Goal: Use online tool/utility: Utilize a website feature to perform a specific function

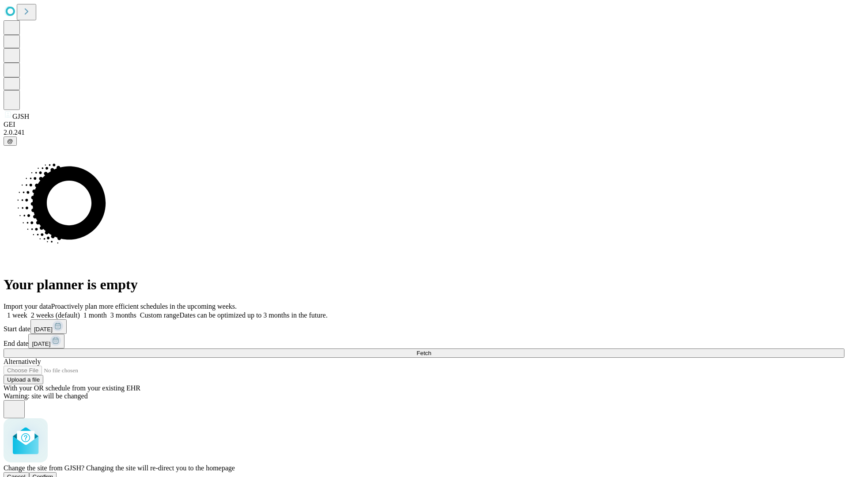
click at [53, 473] on span "Confirm" at bounding box center [43, 476] width 21 height 7
click at [27, 311] on label "1 week" at bounding box center [16, 315] width 24 height 8
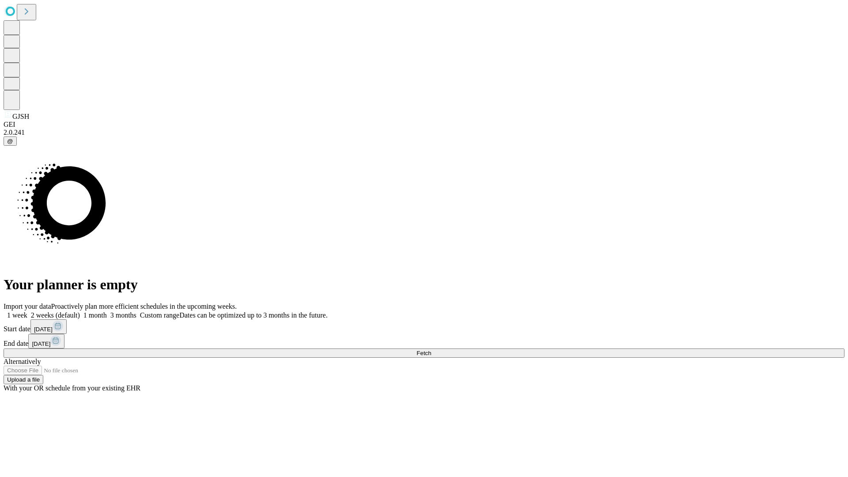
click at [431, 350] on span "Fetch" at bounding box center [423, 353] width 15 height 7
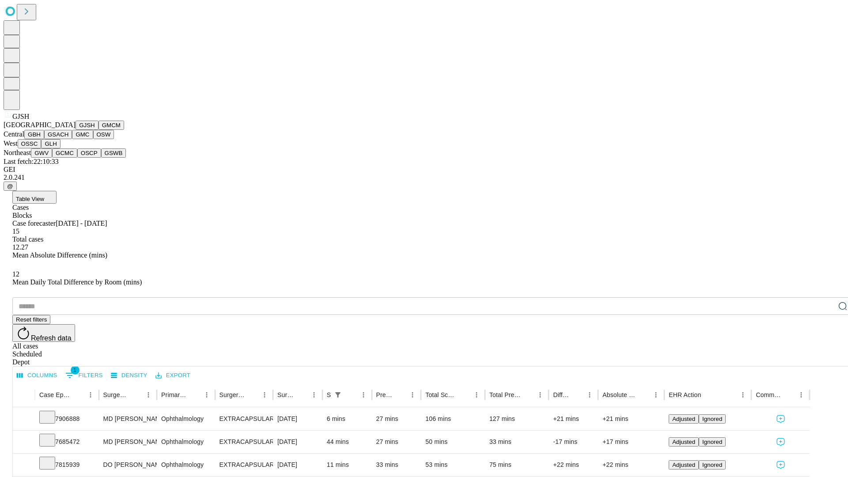
click at [98, 130] on button "GMCM" at bounding box center [111, 125] width 26 height 9
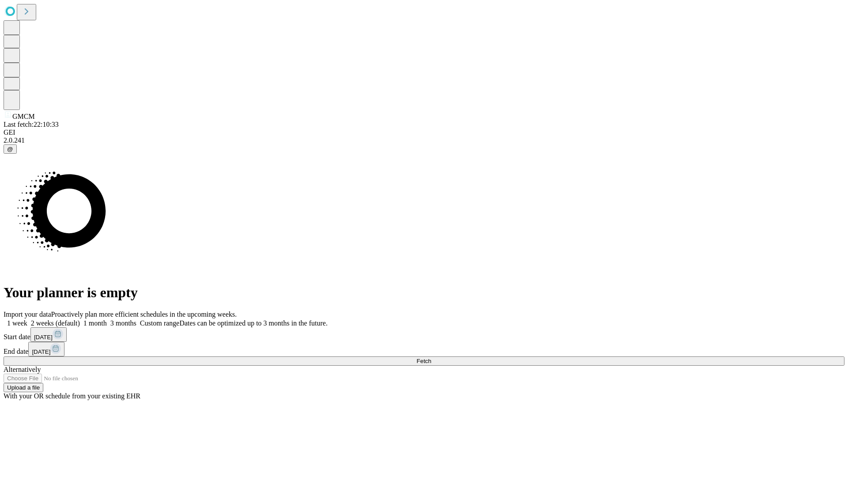
click at [27, 319] on label "1 week" at bounding box center [16, 323] width 24 height 8
click at [431, 358] on span "Fetch" at bounding box center [423, 361] width 15 height 7
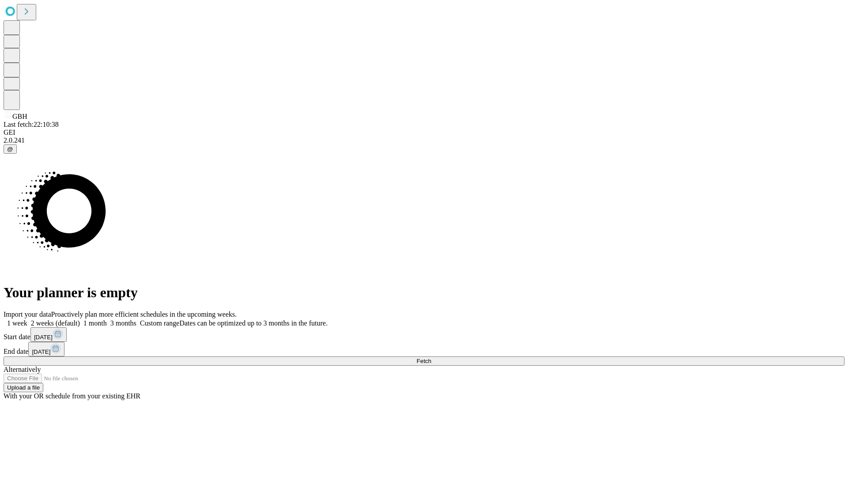
click at [27, 319] on label "1 week" at bounding box center [16, 323] width 24 height 8
click at [431, 358] on span "Fetch" at bounding box center [423, 361] width 15 height 7
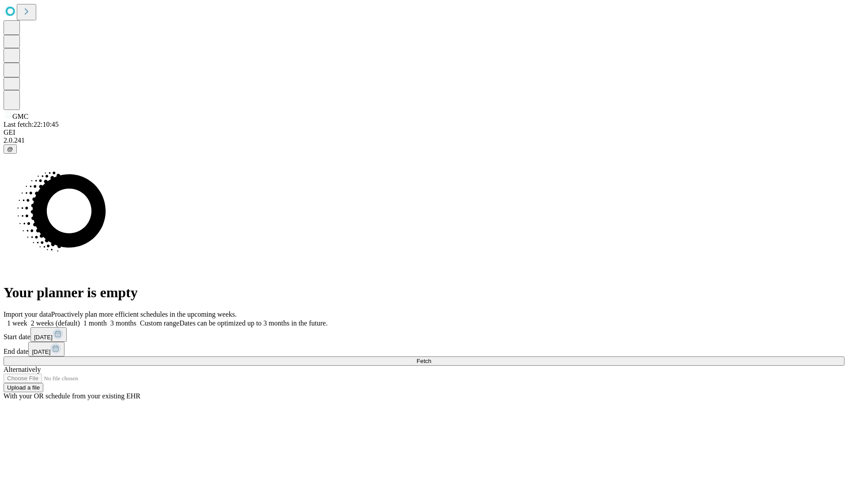
click at [27, 319] on label "1 week" at bounding box center [16, 323] width 24 height 8
click at [431, 358] on span "Fetch" at bounding box center [423, 361] width 15 height 7
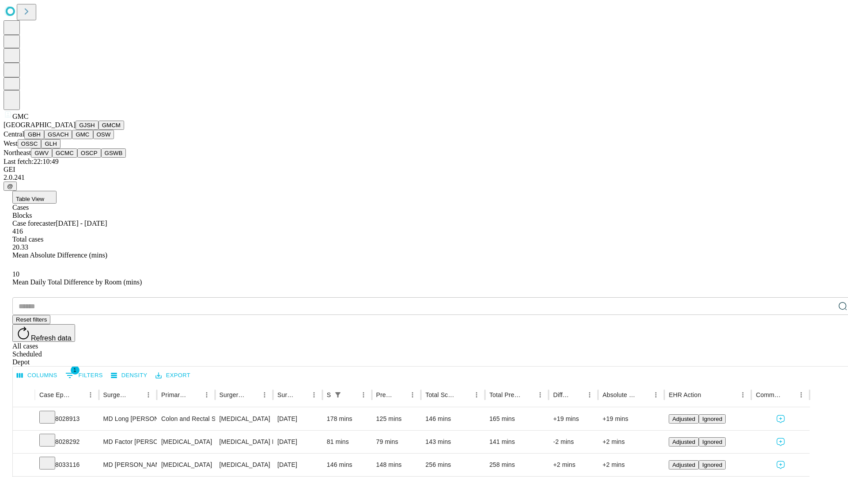
click at [93, 139] on button "OSW" at bounding box center [103, 134] width 21 height 9
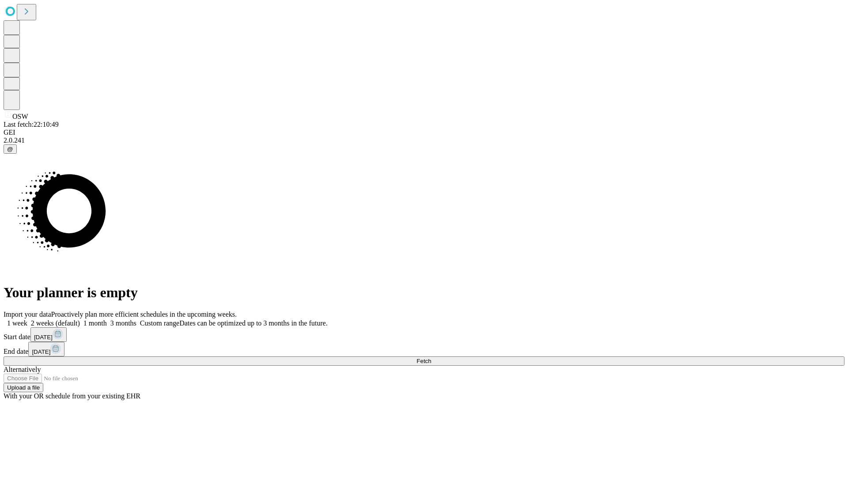
click at [27, 319] on label "1 week" at bounding box center [16, 323] width 24 height 8
click at [431, 358] on span "Fetch" at bounding box center [423, 361] width 15 height 7
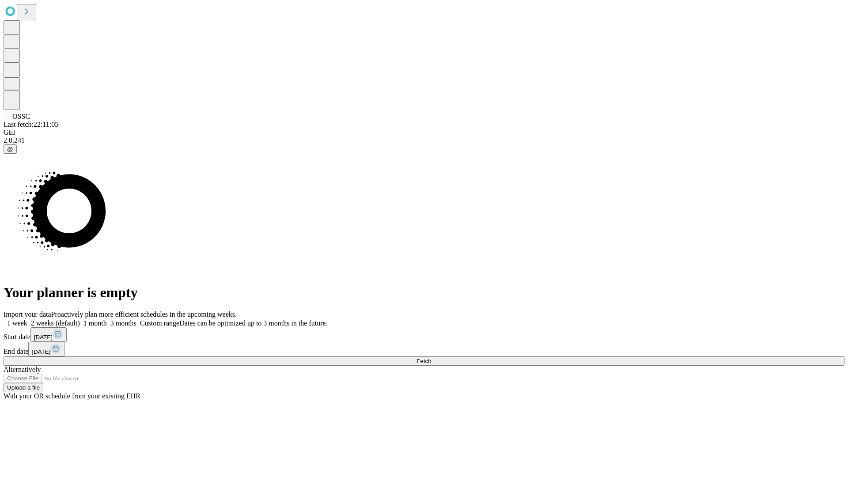
click at [27, 319] on label "1 week" at bounding box center [16, 323] width 24 height 8
click at [431, 358] on span "Fetch" at bounding box center [423, 361] width 15 height 7
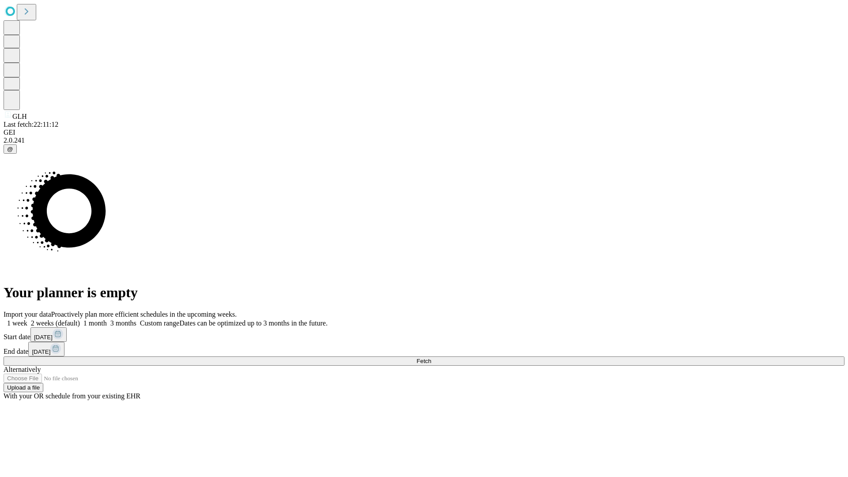
click at [27, 319] on label "1 week" at bounding box center [16, 323] width 24 height 8
click at [431, 358] on span "Fetch" at bounding box center [423, 361] width 15 height 7
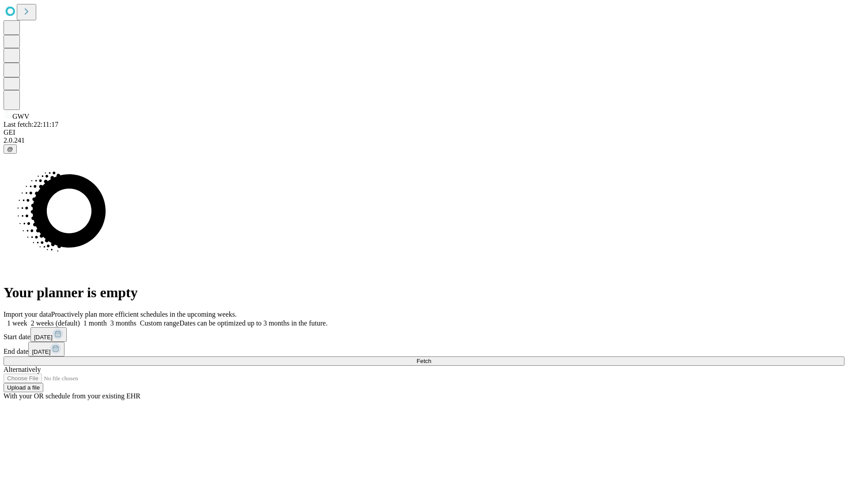
click at [27, 319] on label "1 week" at bounding box center [16, 323] width 24 height 8
click at [431, 358] on span "Fetch" at bounding box center [423, 361] width 15 height 7
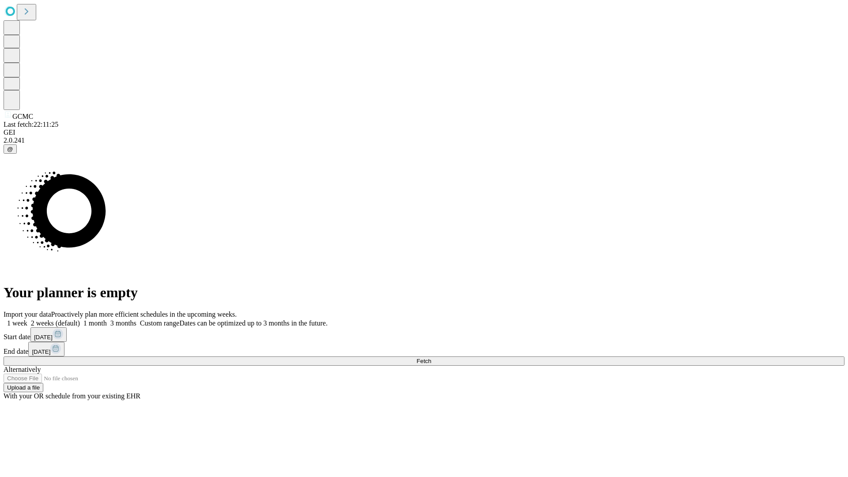
click at [27, 319] on label "1 week" at bounding box center [16, 323] width 24 height 8
click at [431, 358] on span "Fetch" at bounding box center [423, 361] width 15 height 7
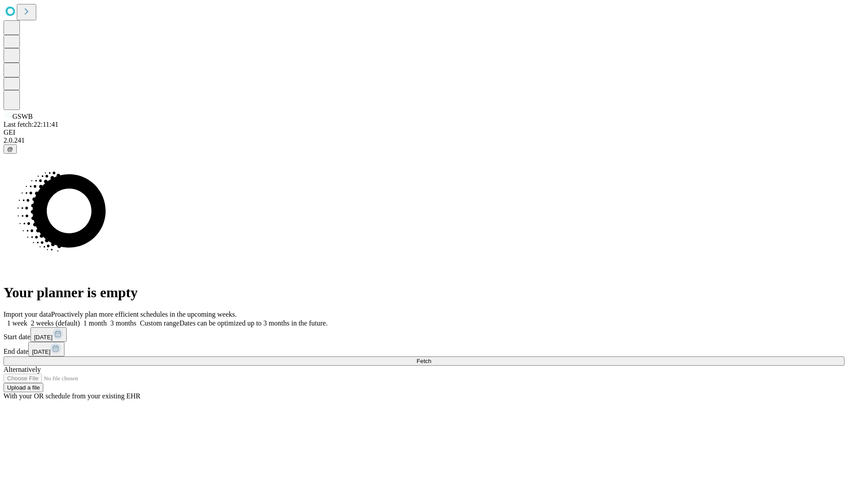
click at [27, 319] on label "1 week" at bounding box center [16, 323] width 24 height 8
click at [431, 358] on span "Fetch" at bounding box center [423, 361] width 15 height 7
